Goal: Task Accomplishment & Management: Use online tool/utility

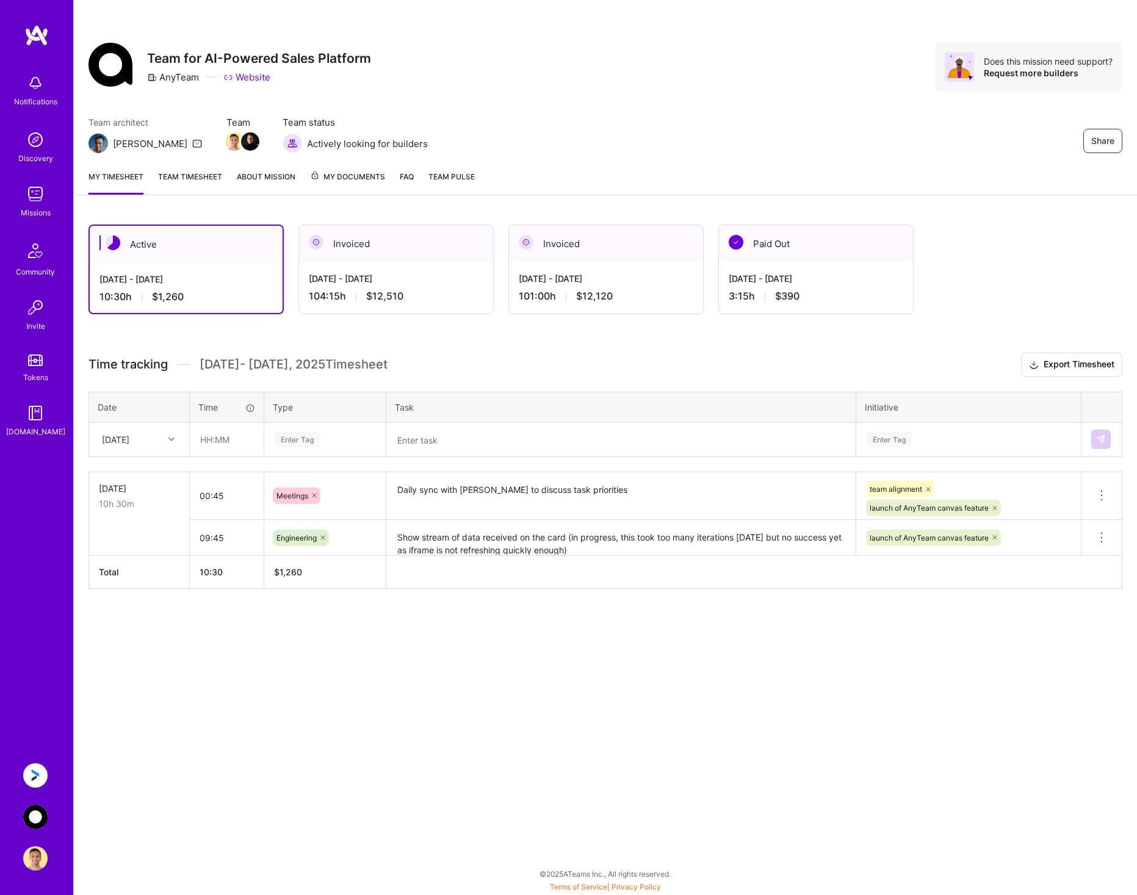
click at [32, 776] on img at bounding box center [35, 776] width 24 height 24
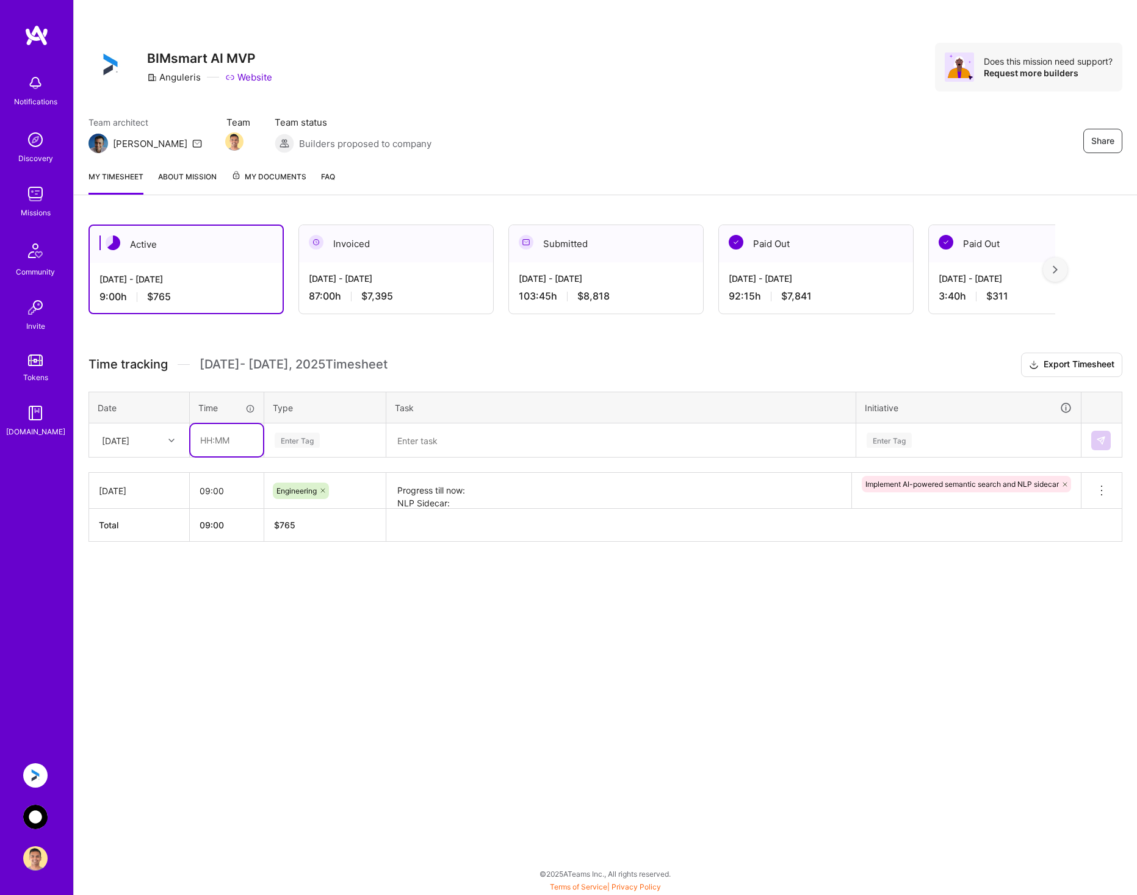
click at [222, 446] on input "text" at bounding box center [226, 440] width 73 height 32
type input "09:00"
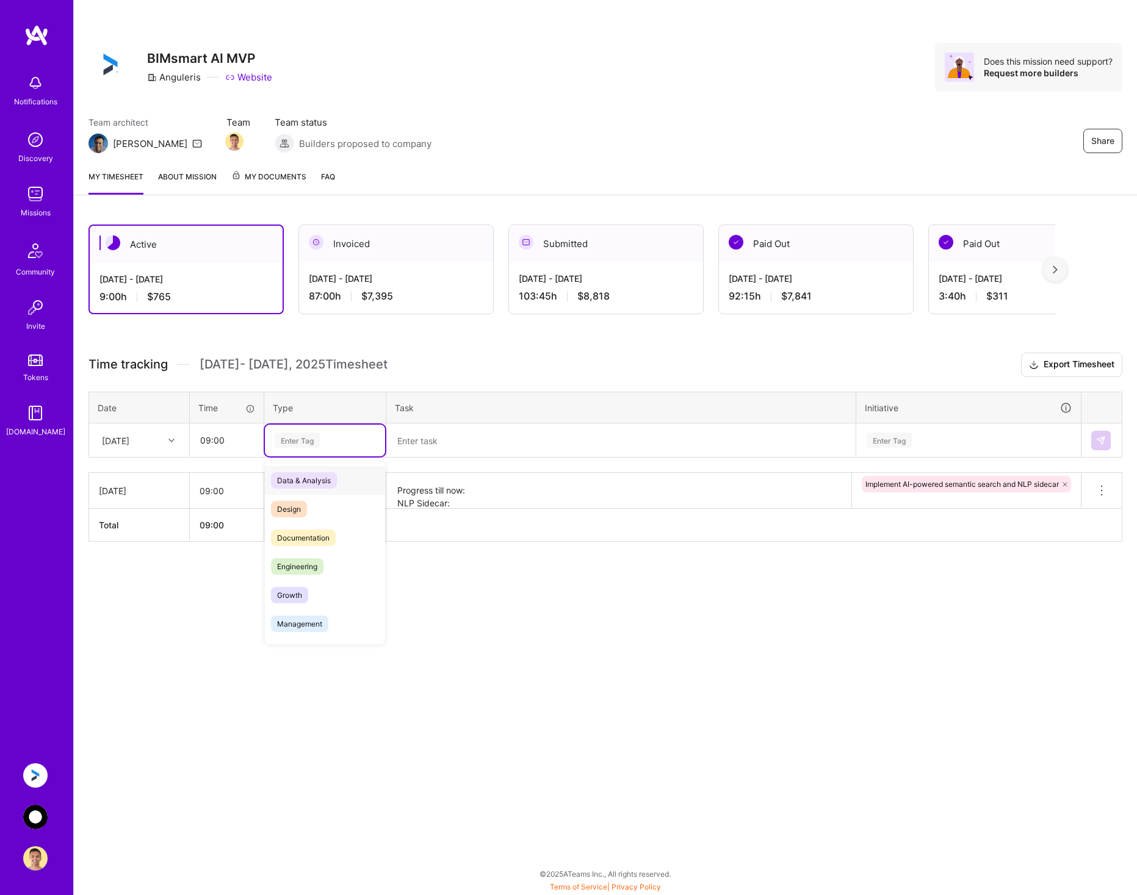
click at [330, 443] on div "Enter Tag" at bounding box center [324, 440] width 103 height 15
click at [333, 561] on div "Engineering" at bounding box center [325, 566] width 120 height 29
click at [455, 439] on textarea at bounding box center [621, 441] width 467 height 32
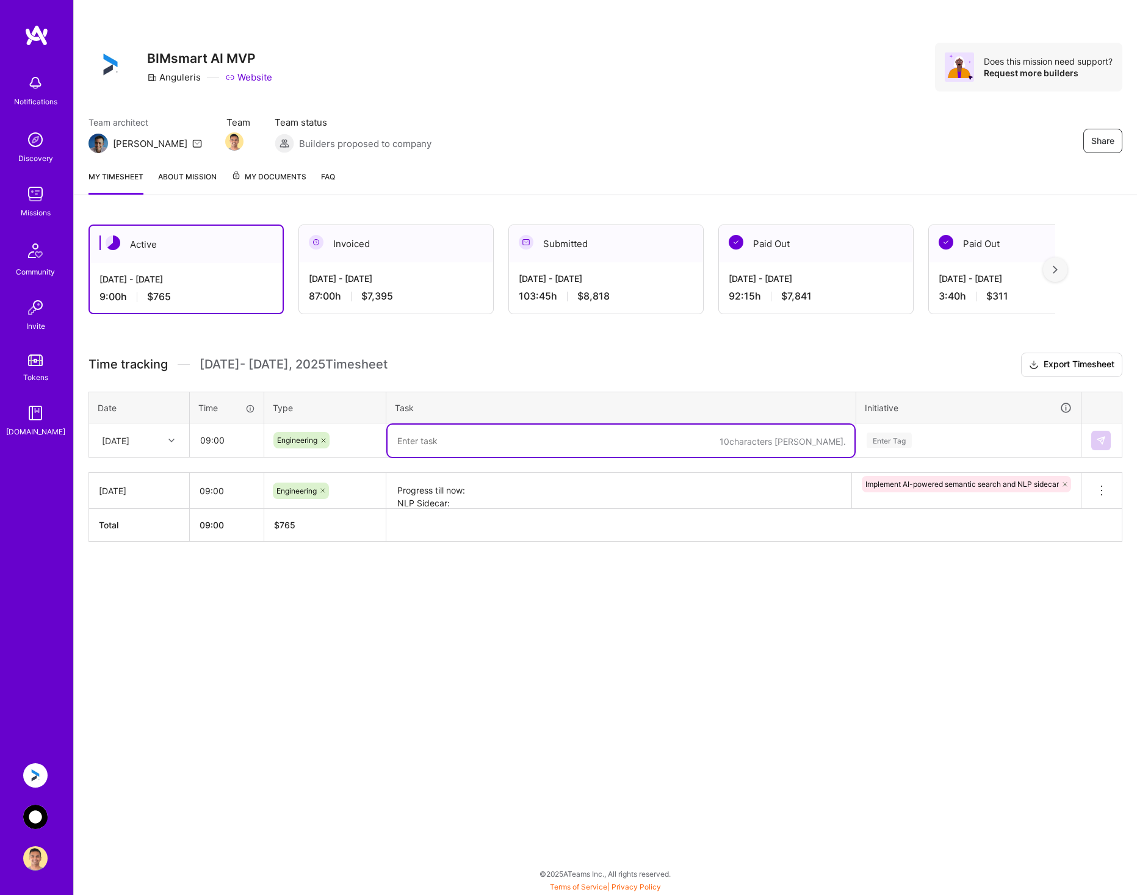
paste textarea "Progress till now: Combined results from the existing DB search and AI search. …"
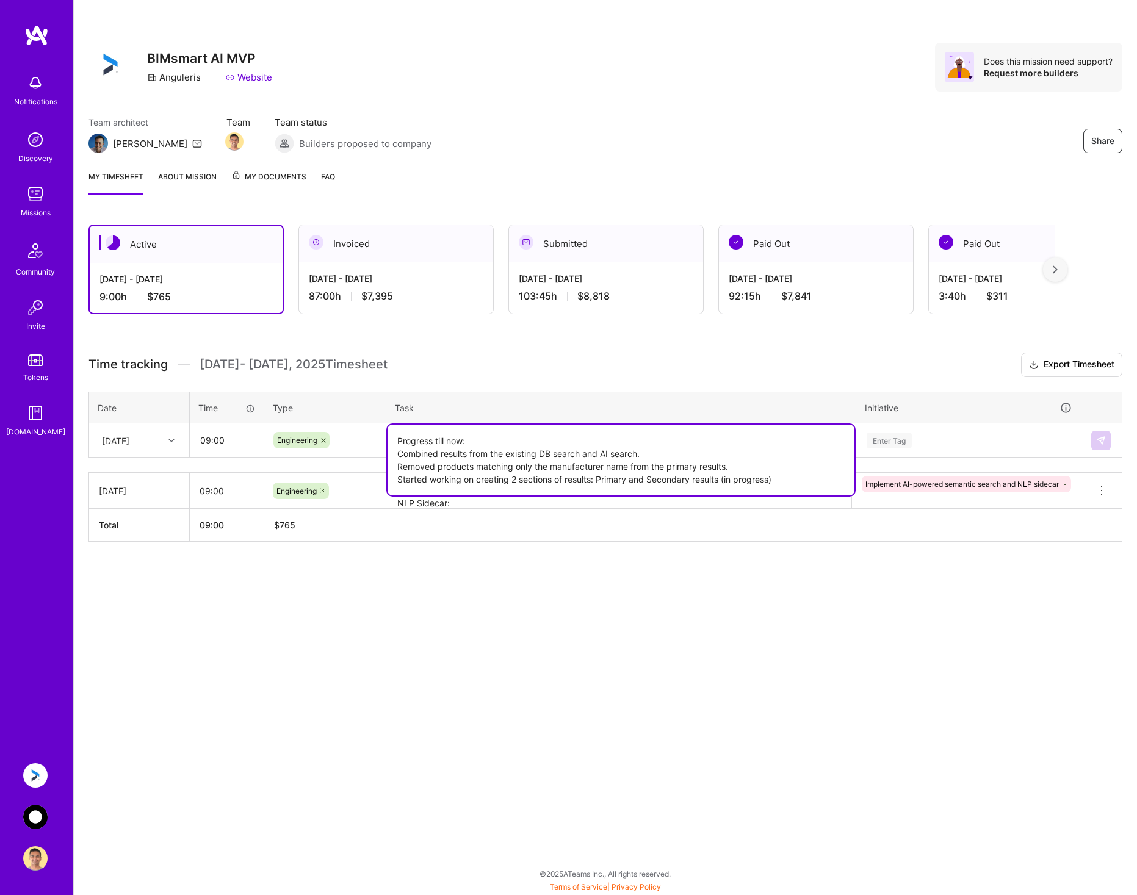
type textarea "Progress till now: Combined results from the existing DB search and AI search. …"
click at [982, 429] on div "Enter Tag" at bounding box center [968, 441] width 223 height 32
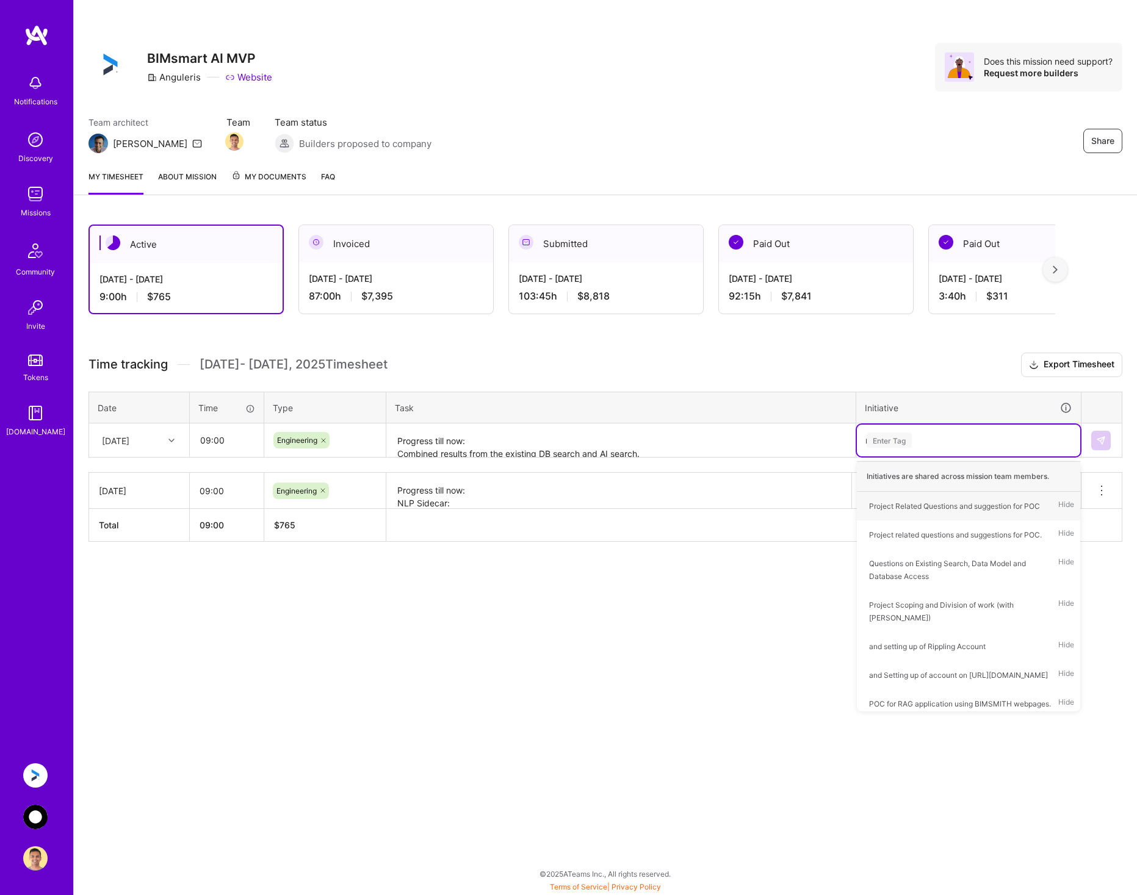
type input "nl"
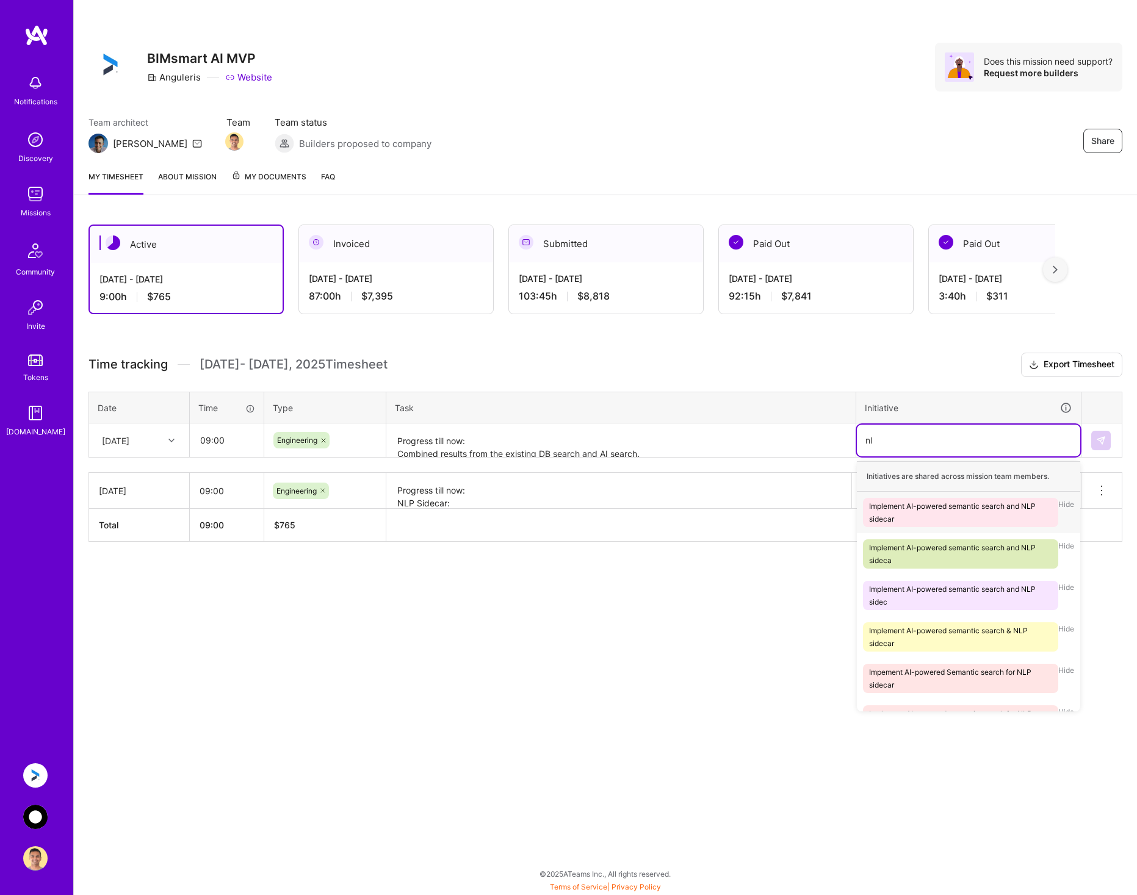
click at [986, 507] on div "Implement AI-powered semantic search and NLP sidecar" at bounding box center [960, 513] width 183 height 26
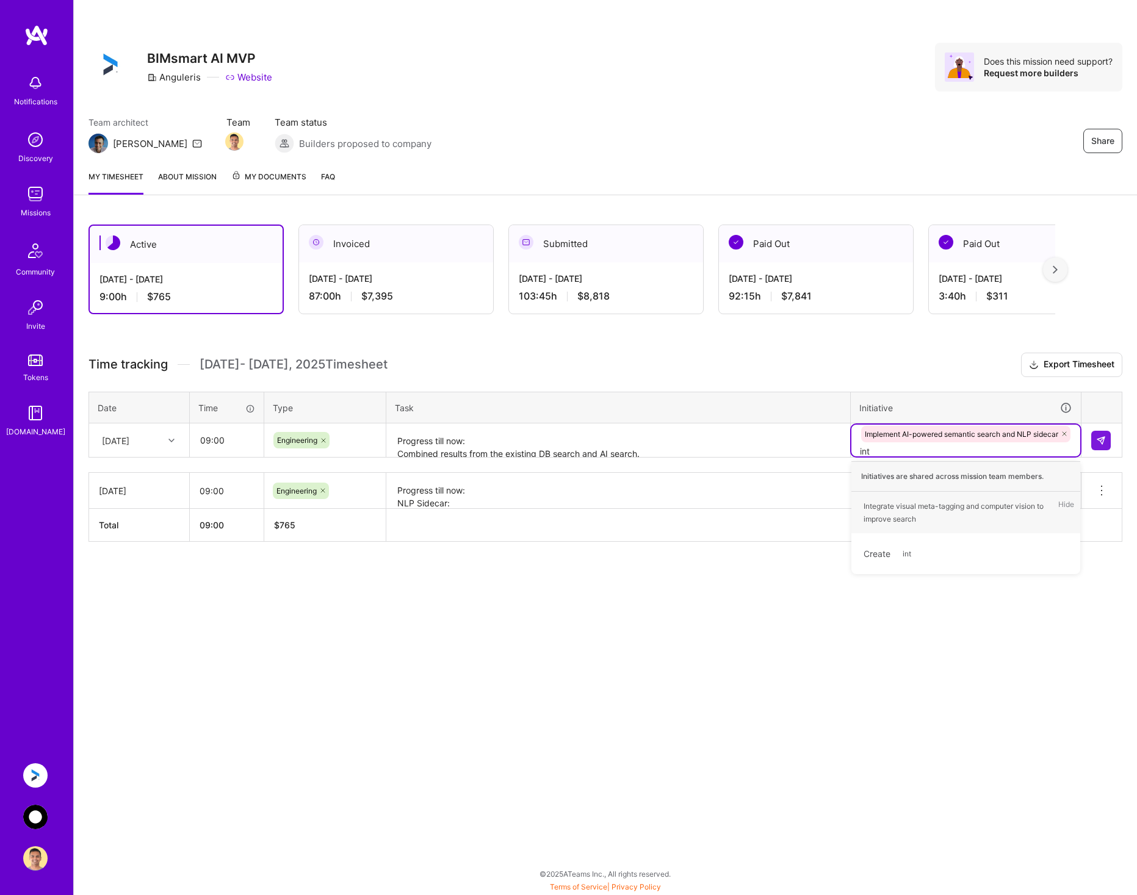
type input "inte"
click at [914, 518] on div "Integrate visual meta-tagging and computer vision to improve search" at bounding box center [958, 513] width 189 height 26
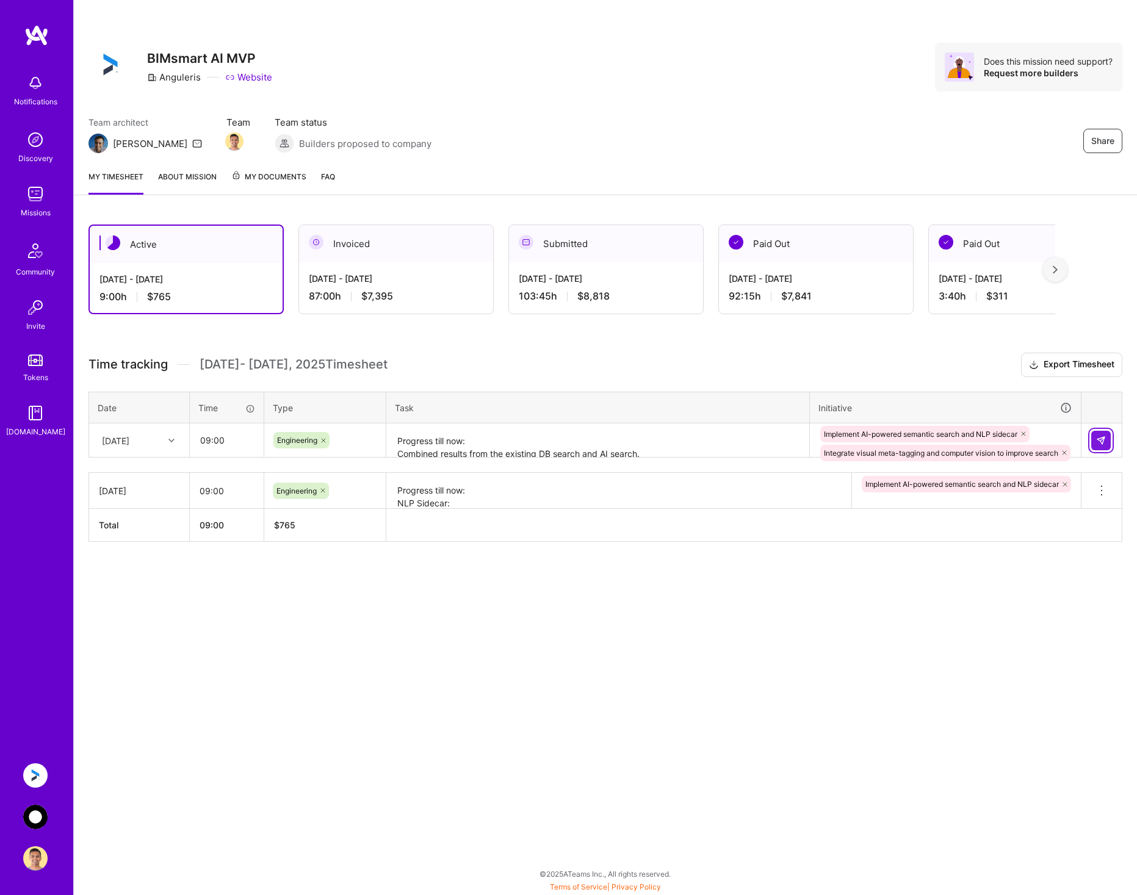
click at [1109, 441] on button at bounding box center [1101, 441] width 20 height 20
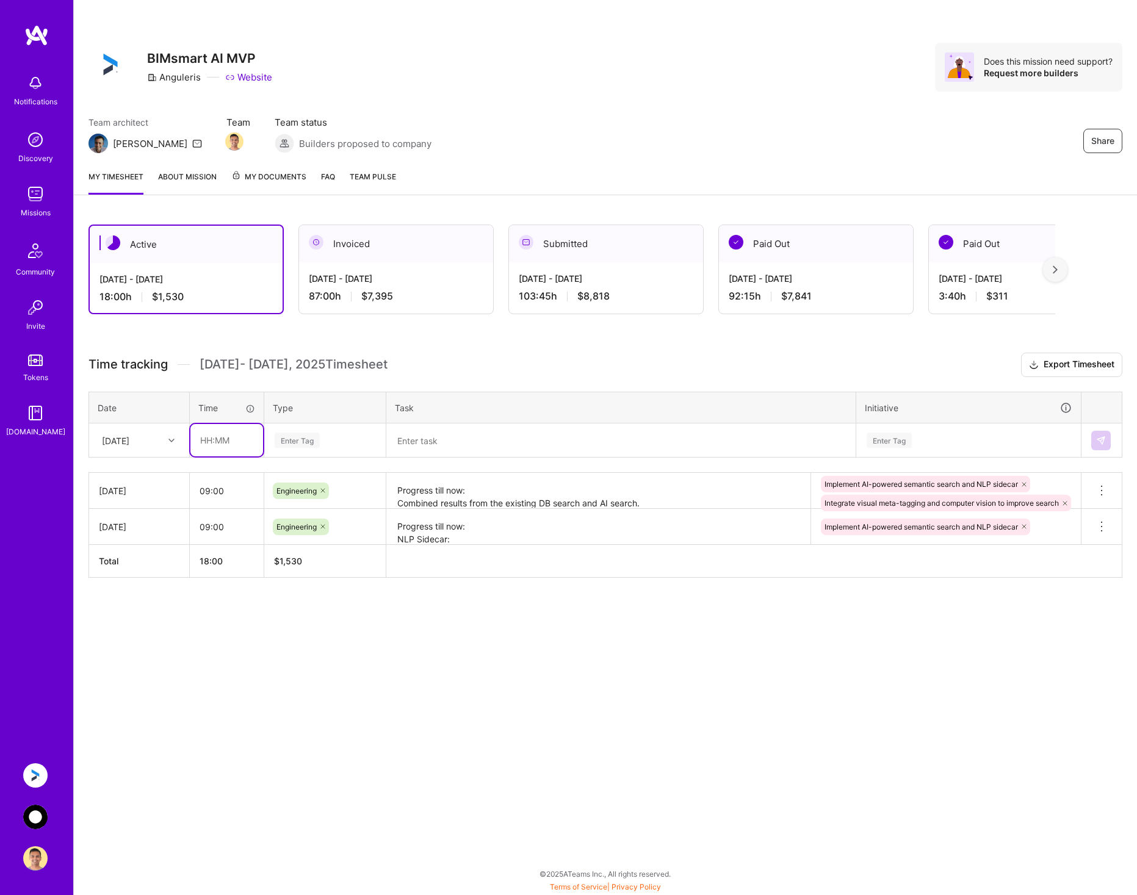
click at [211, 445] on input "text" at bounding box center [226, 440] width 73 height 32
click at [210, 494] on input "09:00" at bounding box center [227, 491] width 74 height 32
type input "08:00"
click at [225, 441] on input "text" at bounding box center [226, 440] width 73 height 32
type input "00:45"
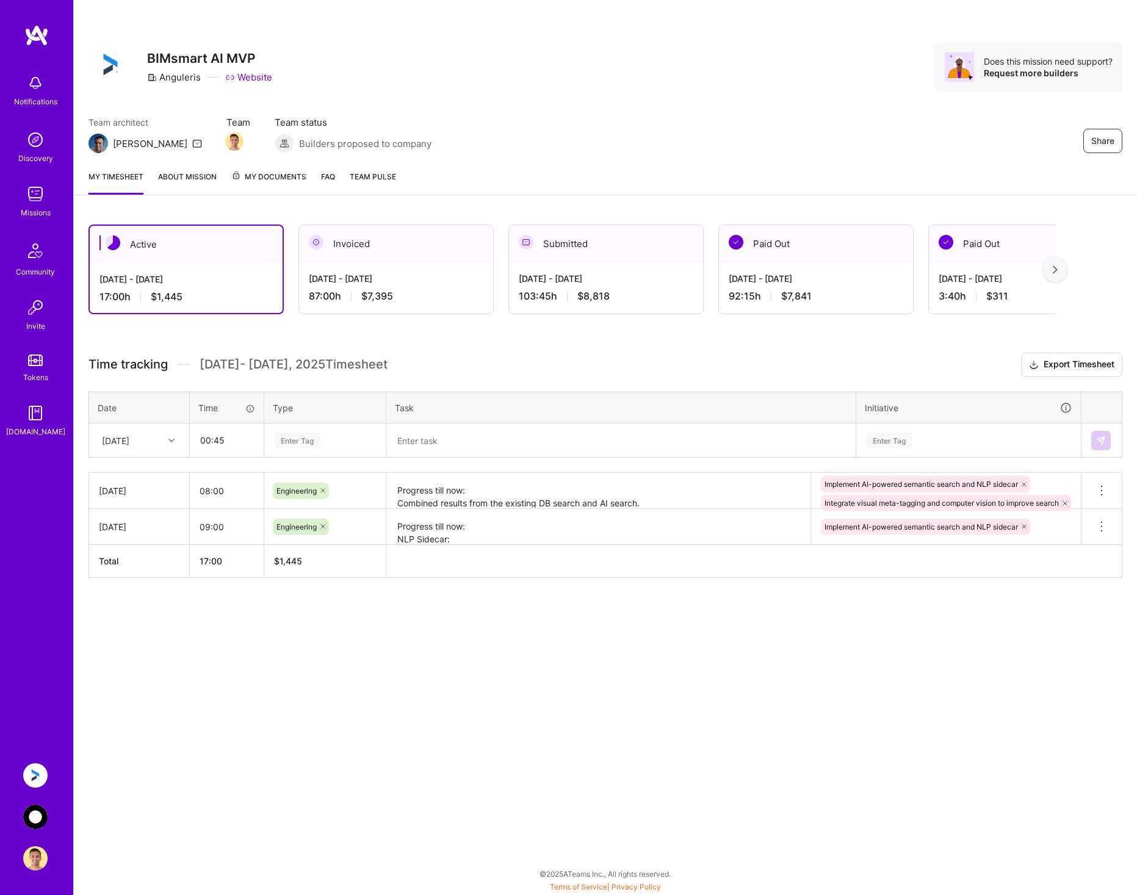
click at [330, 440] on div "Enter Tag" at bounding box center [324, 440] width 103 height 15
type input "mee"
drag, startPoint x: 317, startPoint y: 480, endPoint x: 325, endPoint y: 474, distance: 9.9
click at [318, 480] on div "Meetings" at bounding box center [325, 480] width 120 height 29
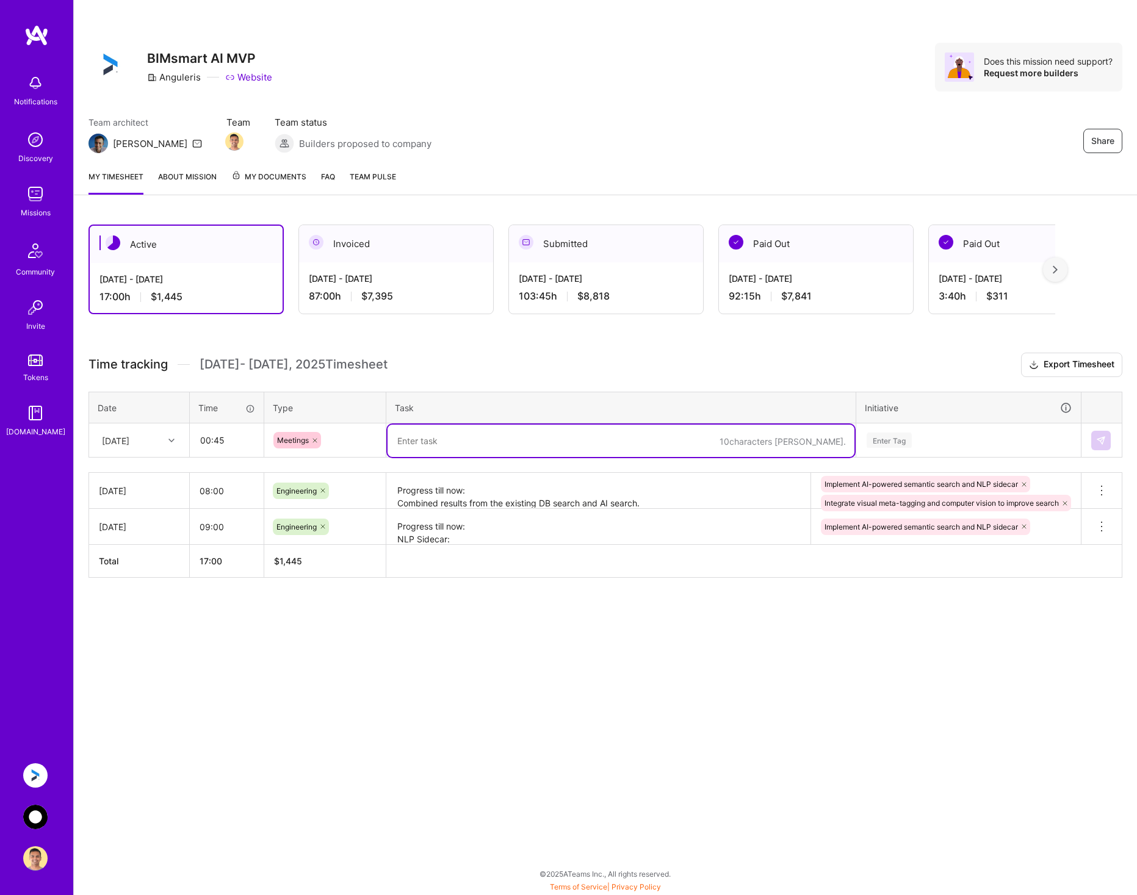
click at [453, 444] on textarea at bounding box center [621, 441] width 467 height 32
type textarea "Weekly demo and sync up call. Demoed NLP sidecar [DATE]"
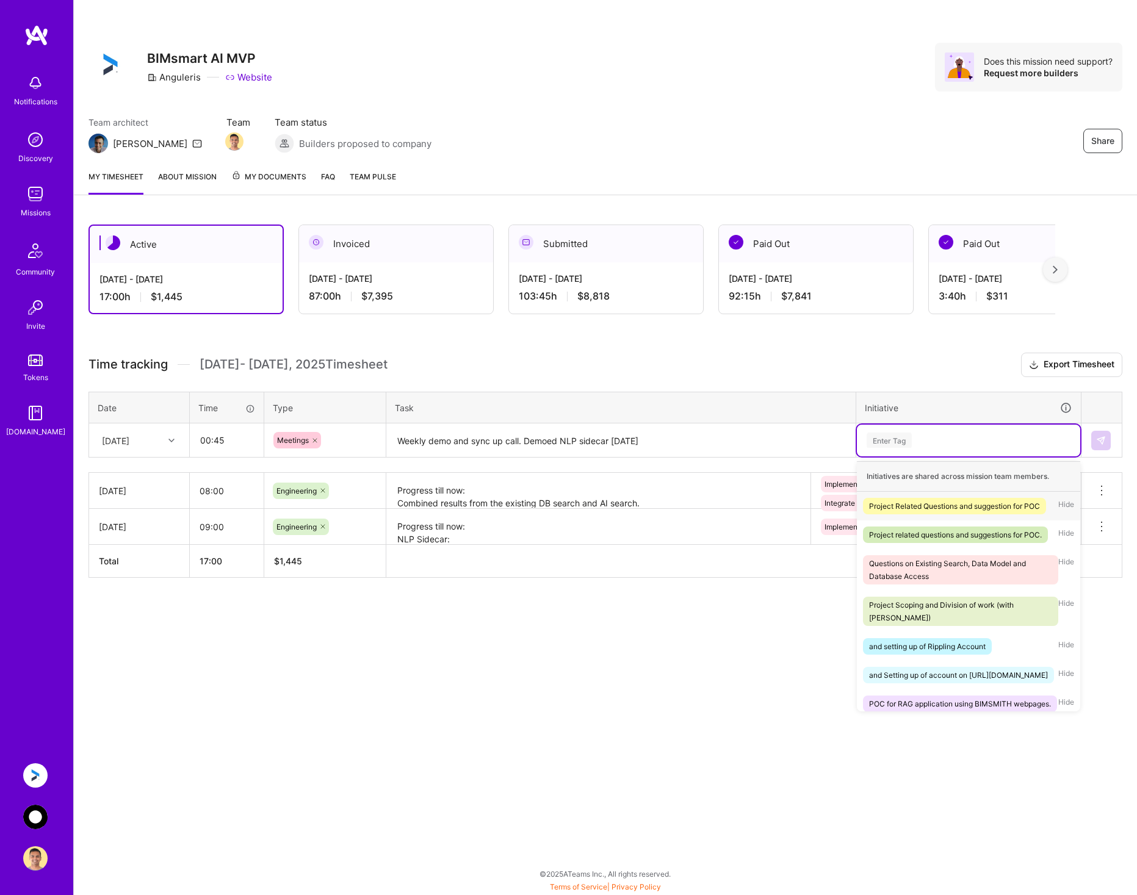
click at [906, 443] on div "Enter Tag" at bounding box center [889, 440] width 45 height 19
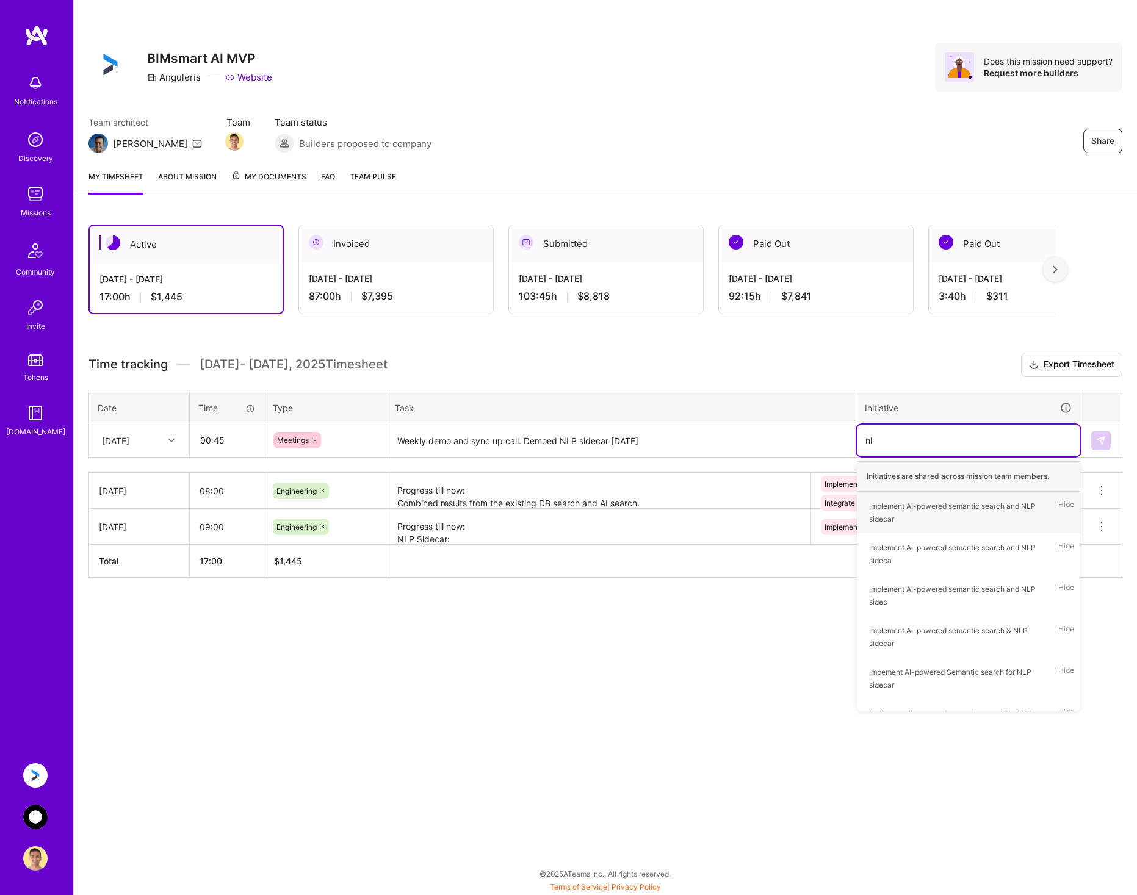
type input "nlp"
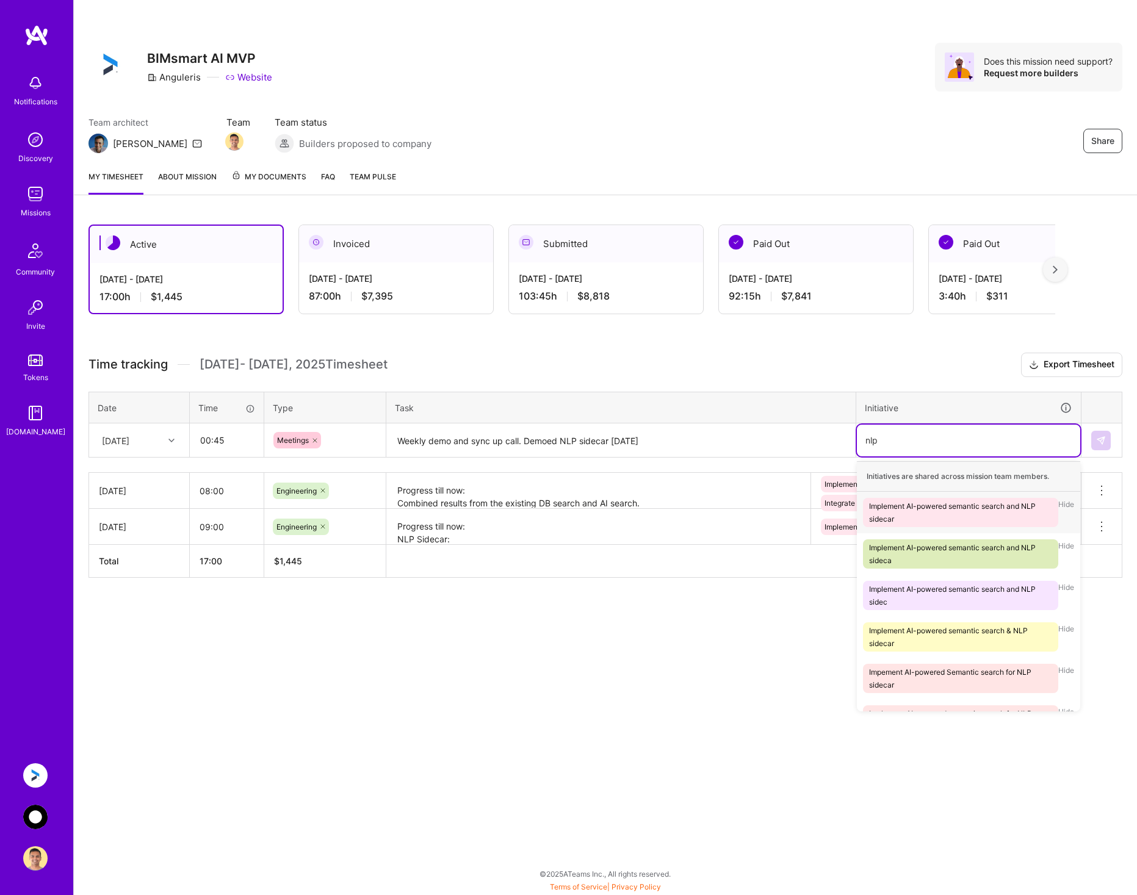
click at [963, 509] on div "Implement AI-powered semantic search and NLP sidecar" at bounding box center [960, 513] width 183 height 26
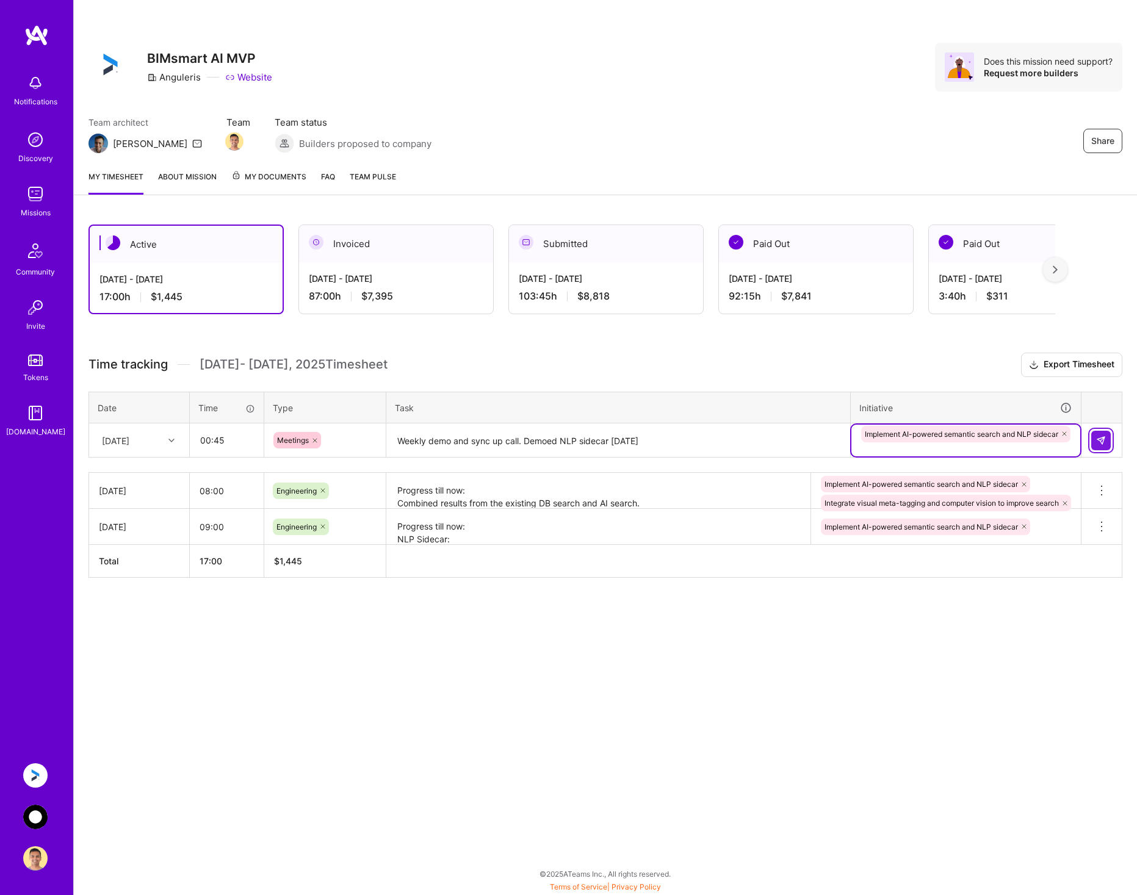
click at [1105, 439] on img at bounding box center [1101, 441] width 10 height 10
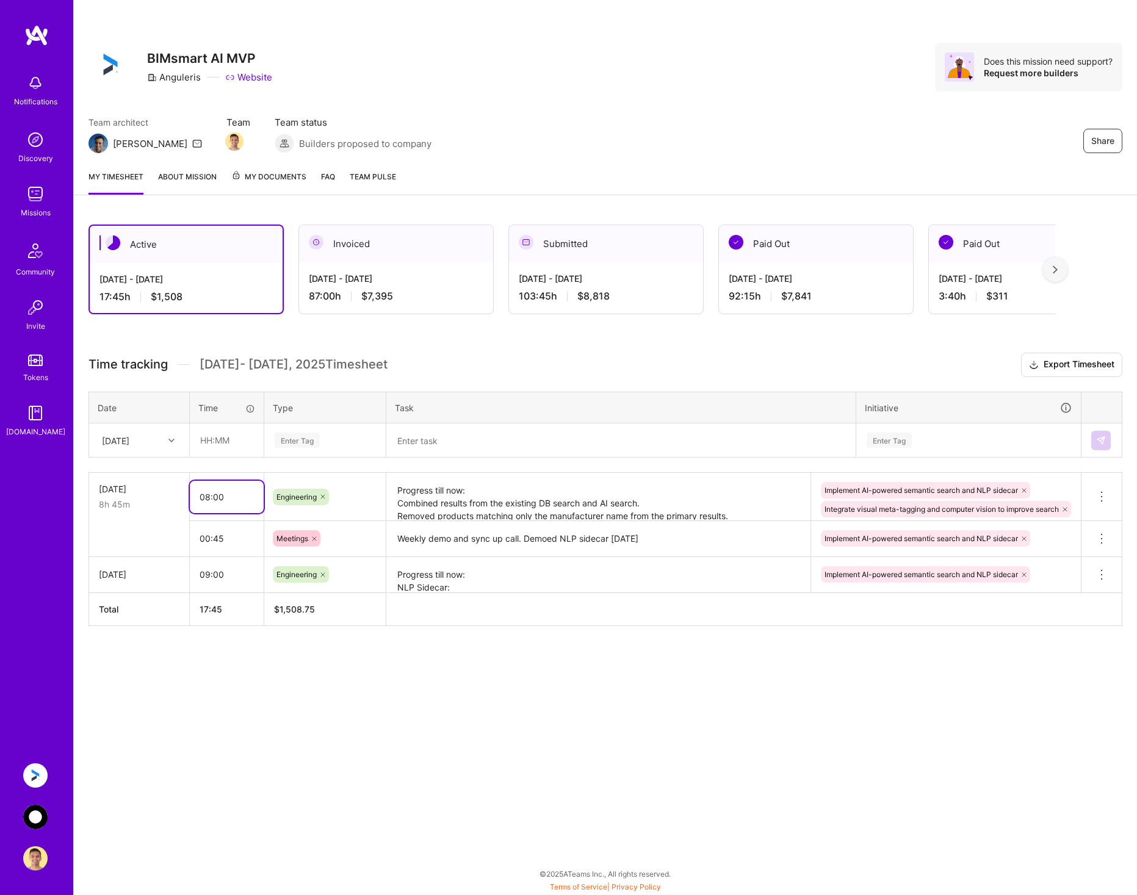
click at [238, 501] on input "08:00" at bounding box center [227, 497] width 74 height 32
type input "08:30"
click at [635, 538] on textarea "Weekly demo and sync up call. Demoed NLP sidecar [DATE]" at bounding box center [599, 539] width 422 height 33
click at [43, 814] on img at bounding box center [35, 817] width 24 height 24
